Goal: Task Accomplishment & Management: Complete application form

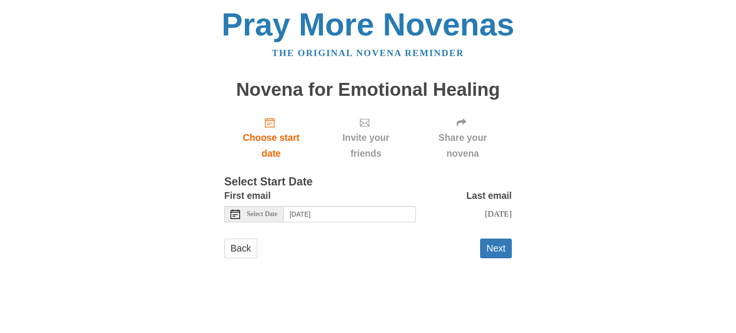
click at [234, 216] on icon at bounding box center [236, 214] width 10 height 10
click at [495, 258] on button "Next" at bounding box center [496, 249] width 32 height 20
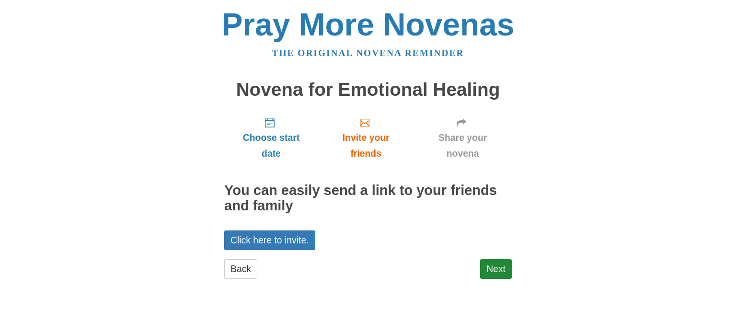
click at [562, 116] on div "Pray More Novenas The original novena reminder Novena for Emotional Healing Cho…" at bounding box center [368, 153] width 561 height 307
click at [497, 271] on link "Next" at bounding box center [496, 269] width 32 height 20
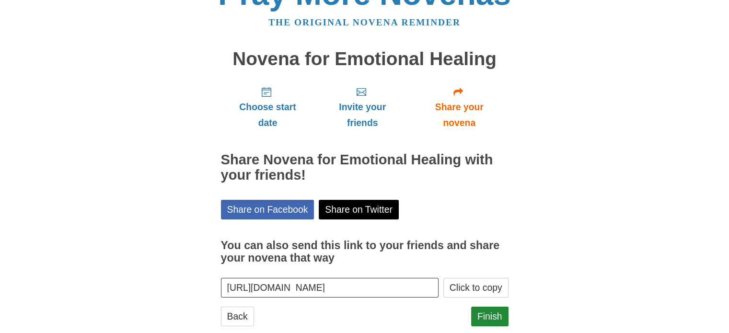
scroll to position [51, 0]
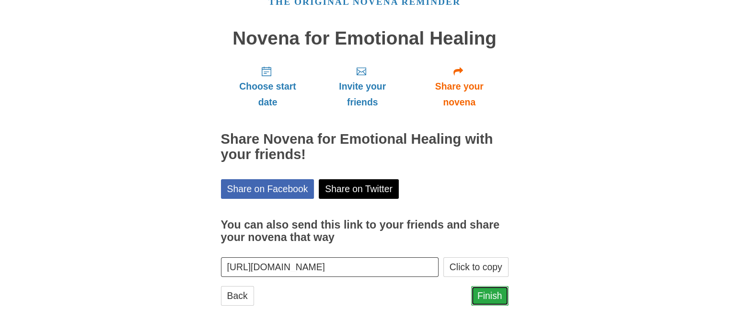
click at [489, 299] on link "Finish" at bounding box center [489, 296] width 37 height 20
